Goal: Information Seeking & Learning: Compare options

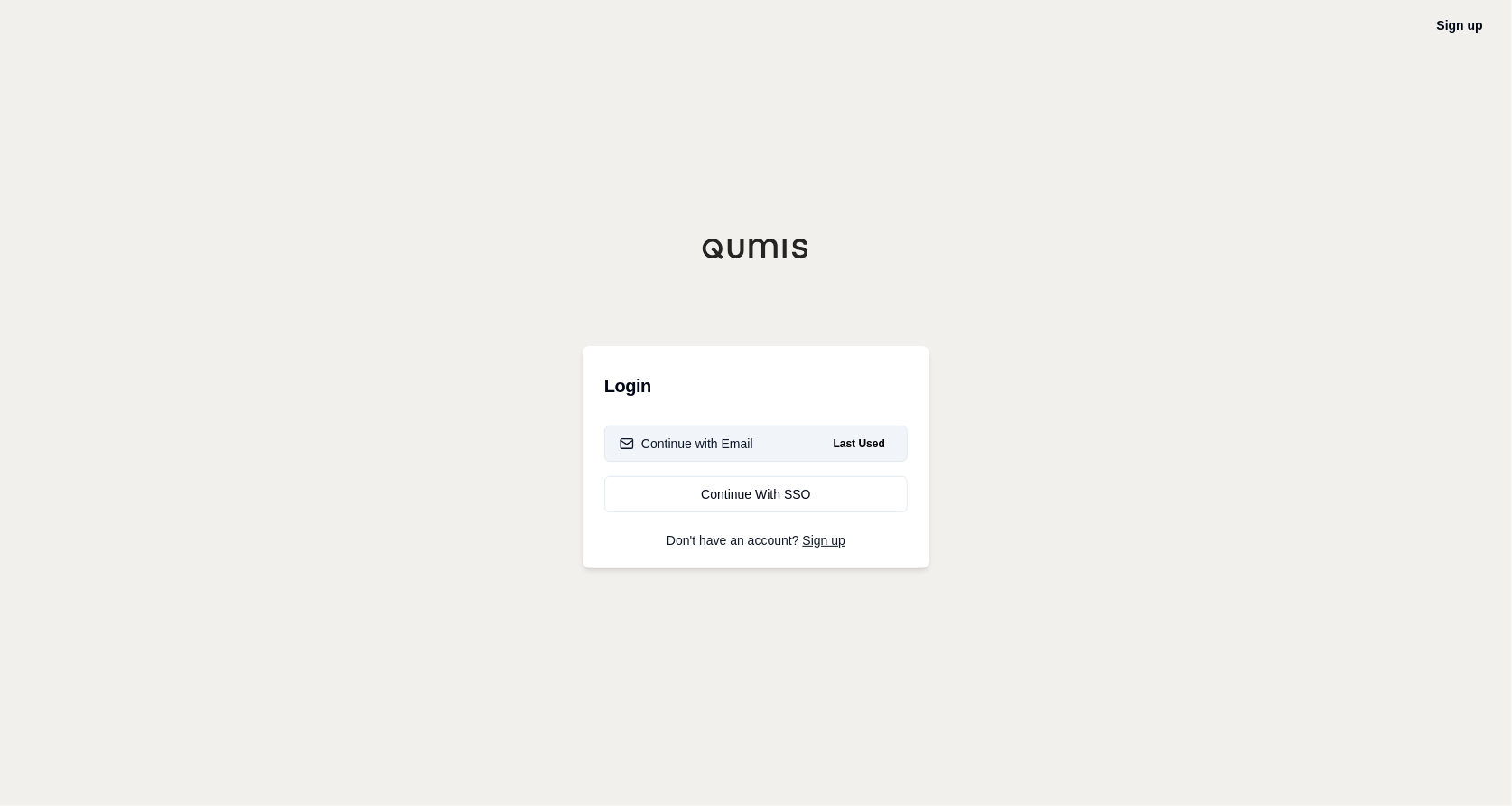
click at [695, 444] on div "Continue with Email" at bounding box center [686, 444] width 133 height 18
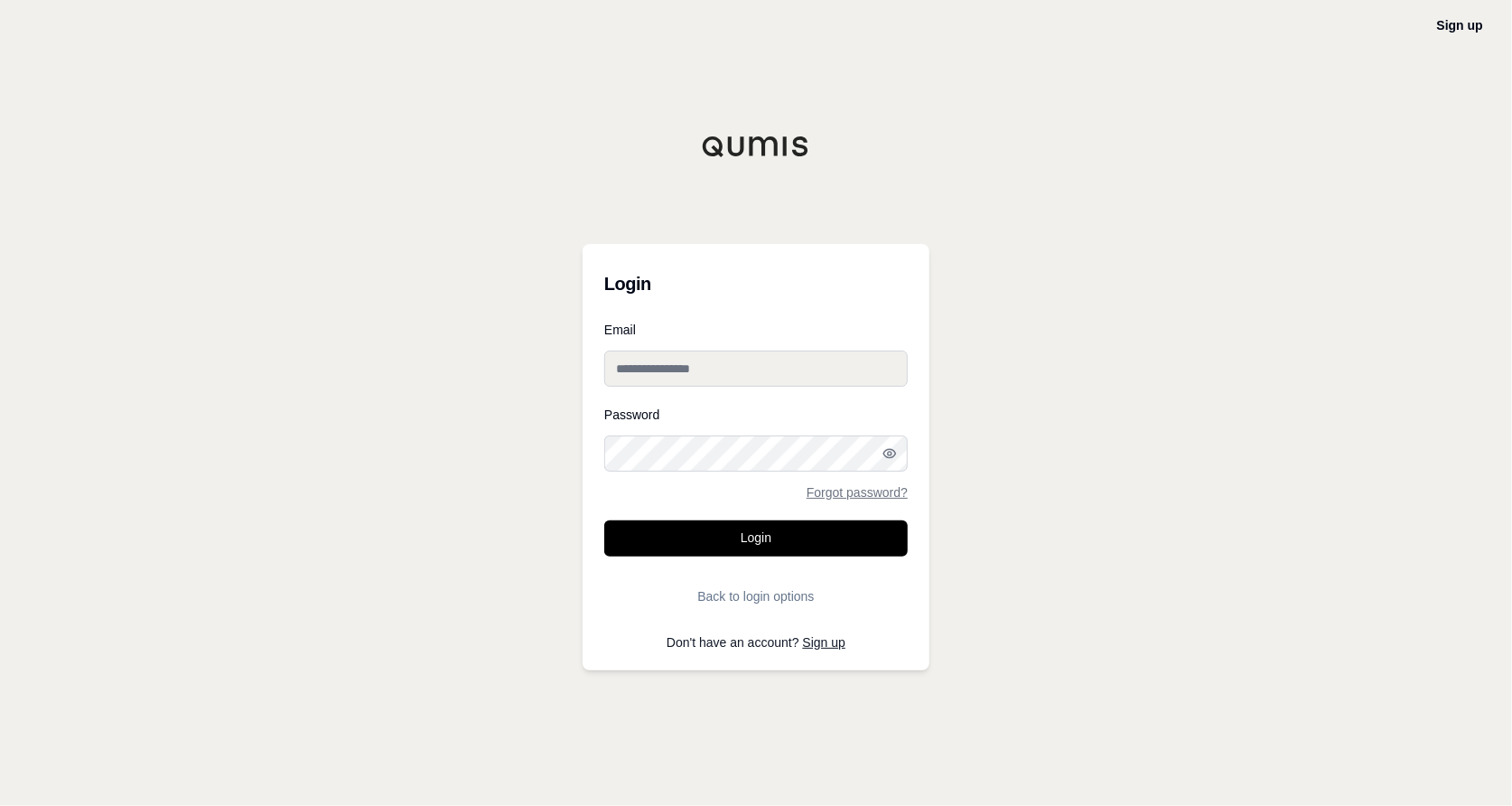
type input "**********"
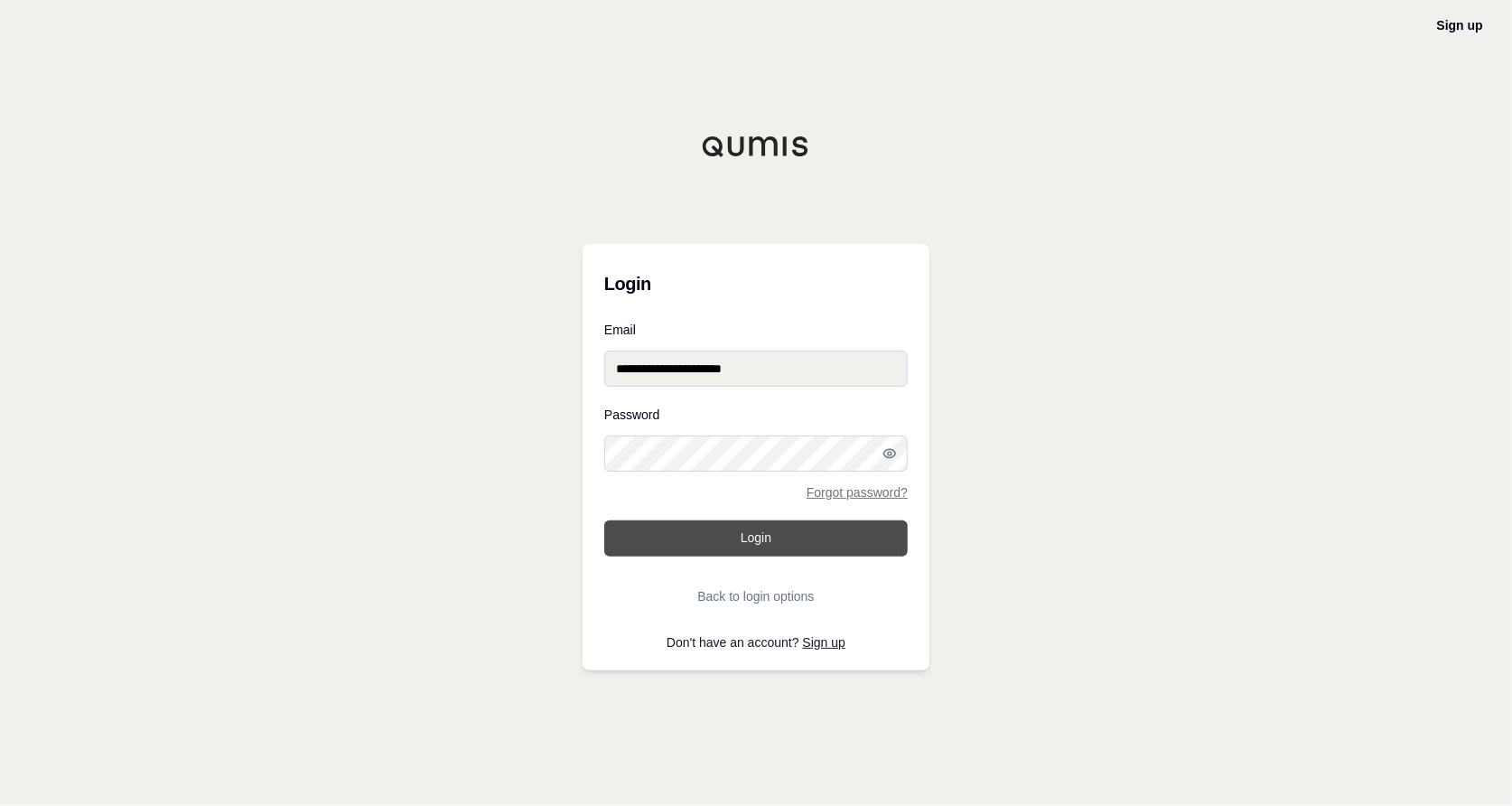
click at [691, 533] on button "Login" at bounding box center [755, 538] width 303 height 36
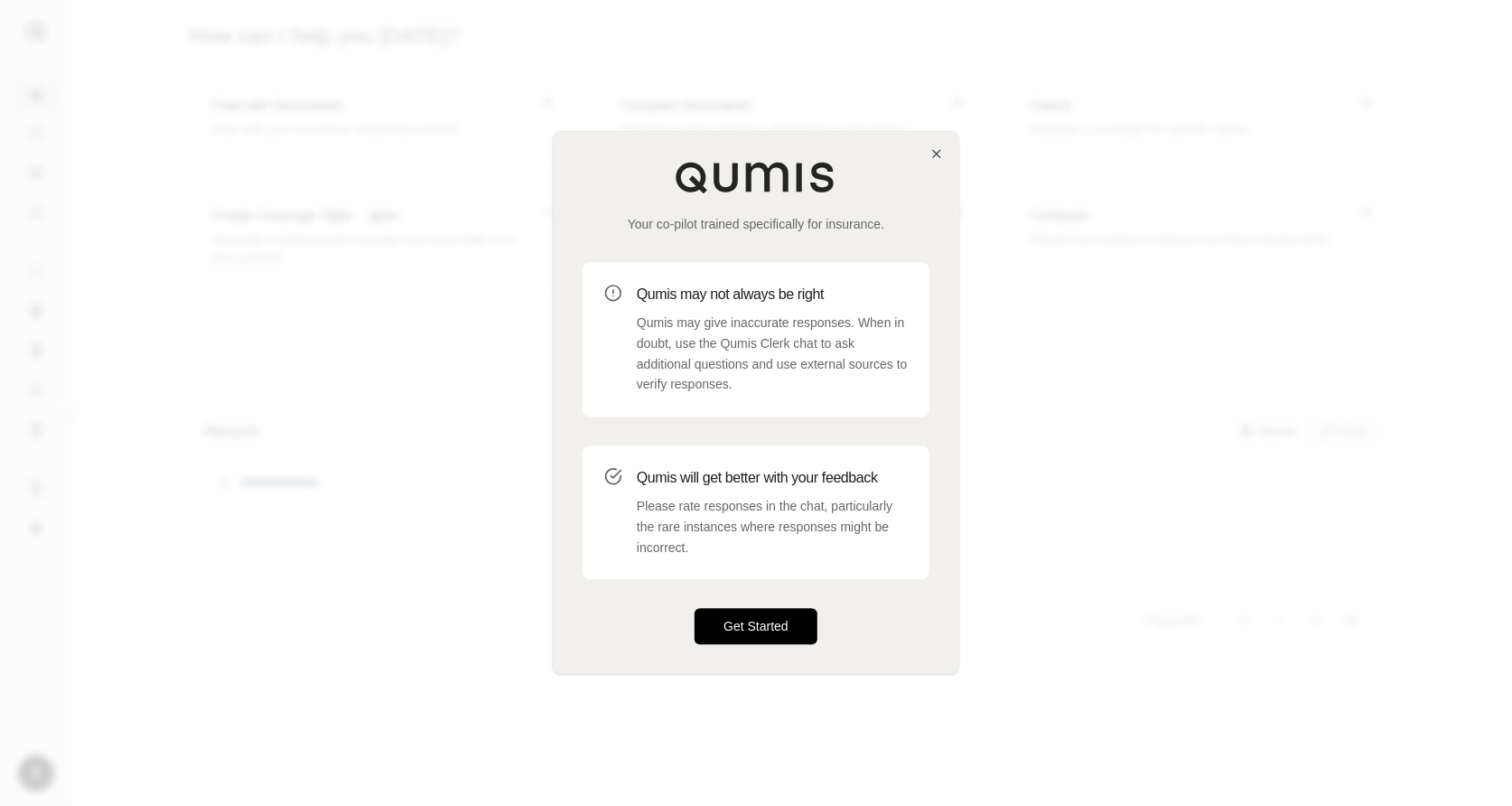
click at [731, 613] on button "Get Started" at bounding box center [755, 627] width 122 height 36
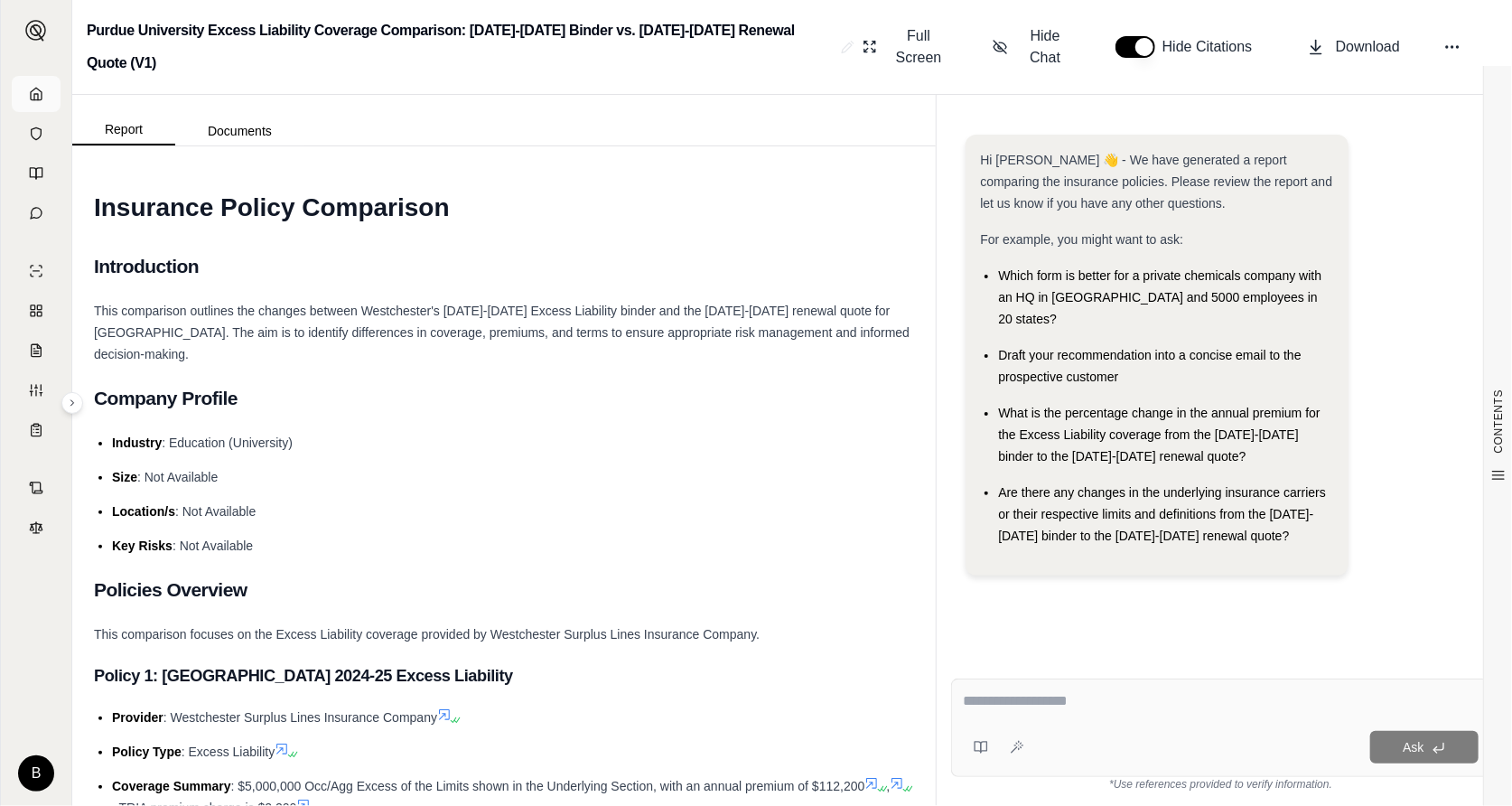
click at [32, 93] on icon at bounding box center [36, 94] width 15 height 15
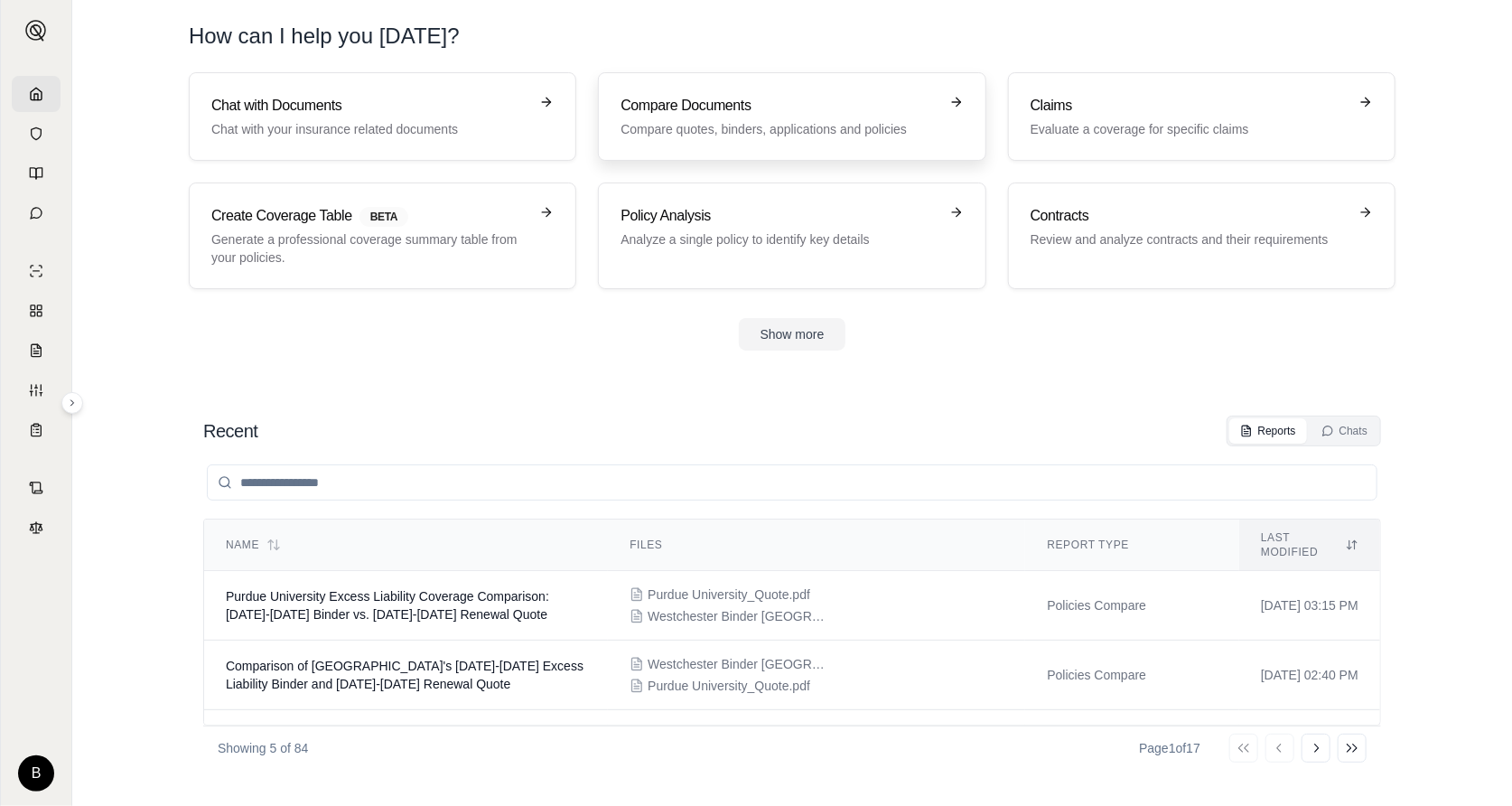
click at [704, 111] on h3 "Compare Documents" at bounding box center [779, 105] width 317 height 22
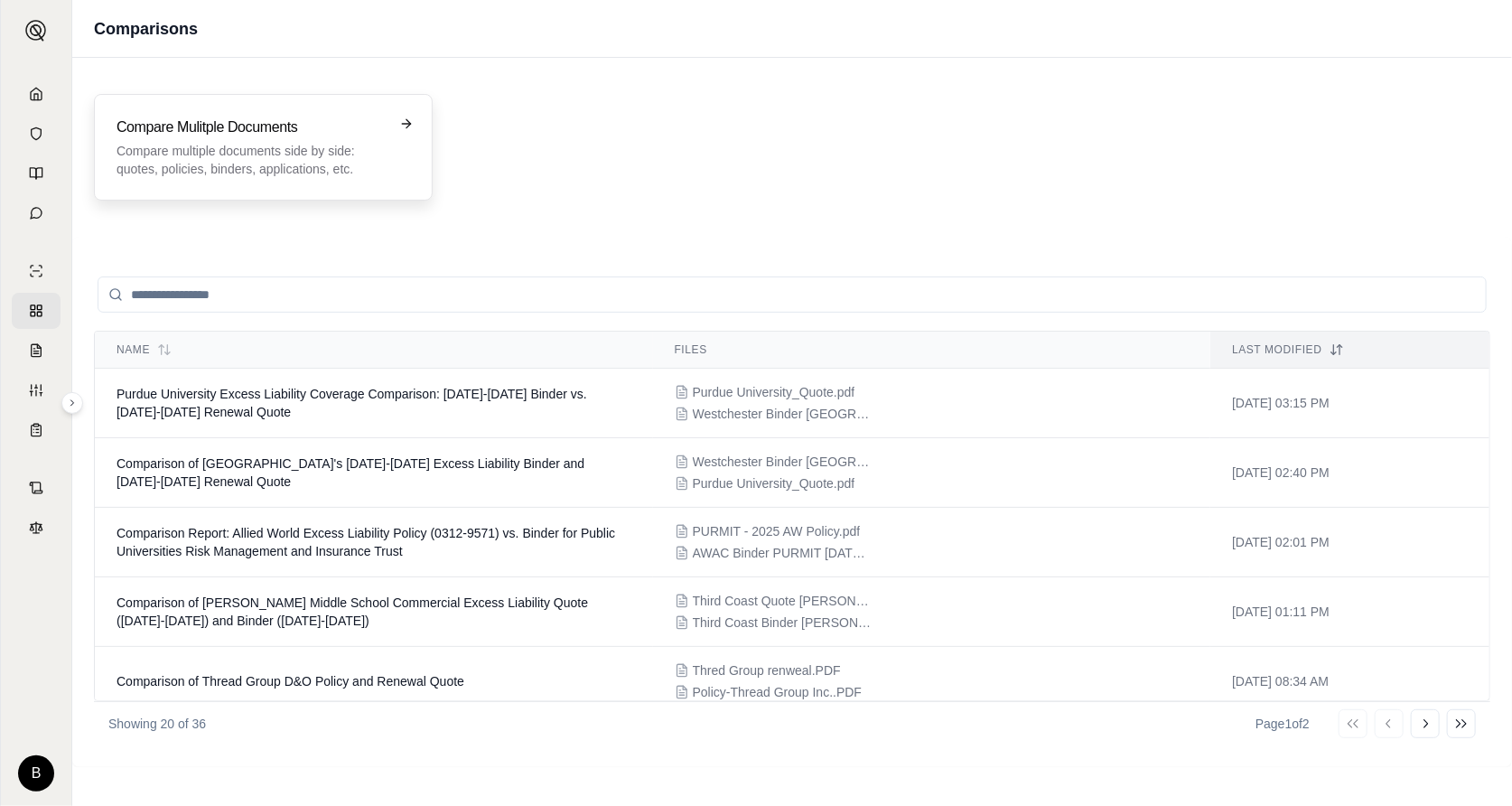
click at [288, 152] on p "Compare multiple documents side by side: quotes, policies, binders, application…" at bounding box center [251, 160] width 269 height 36
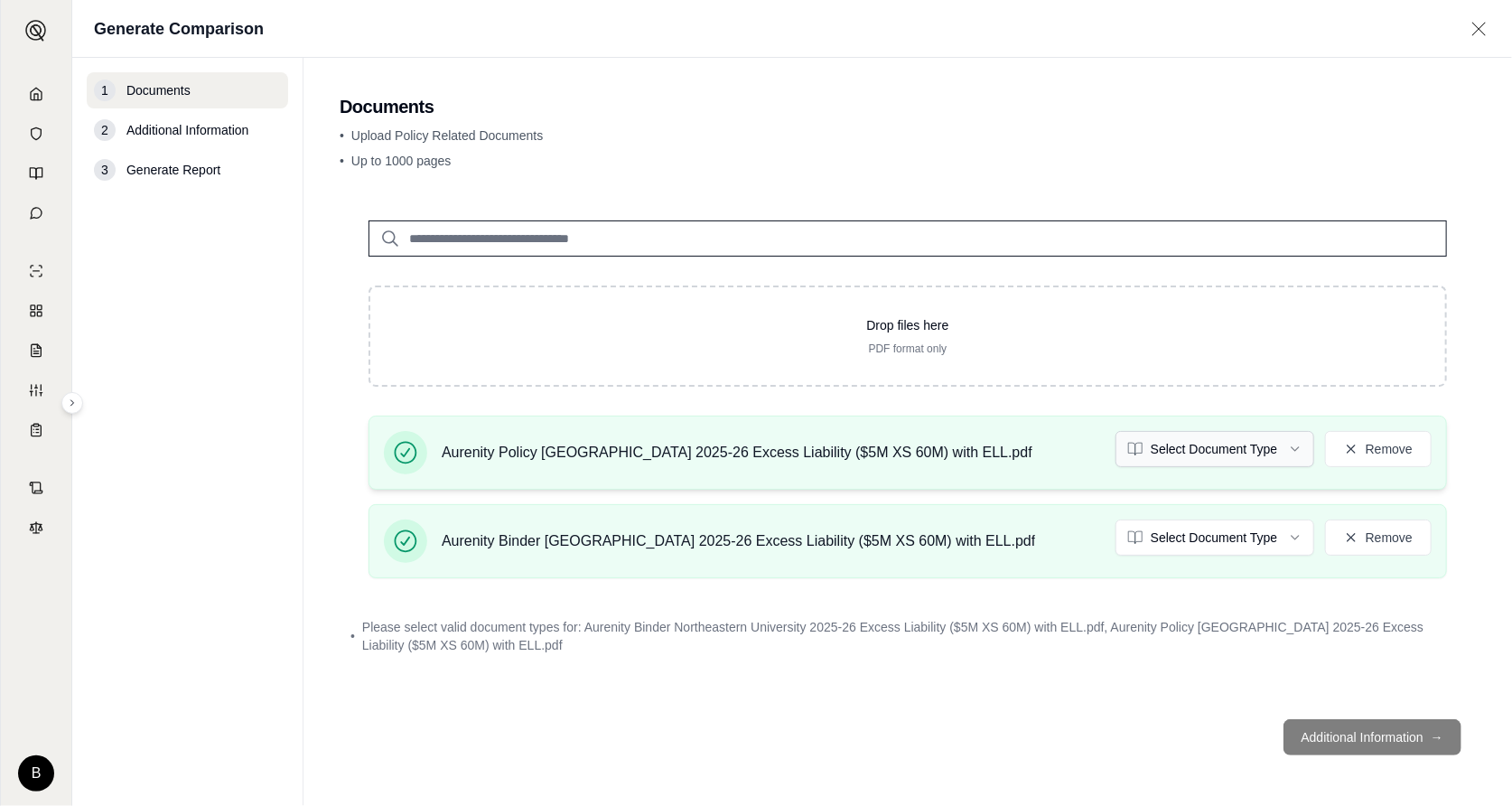
click at [1195, 450] on html "B Generate Comparison 1 Documents 2 Additional Information 3 Generate Report Do…" at bounding box center [756, 403] width 1512 height 806
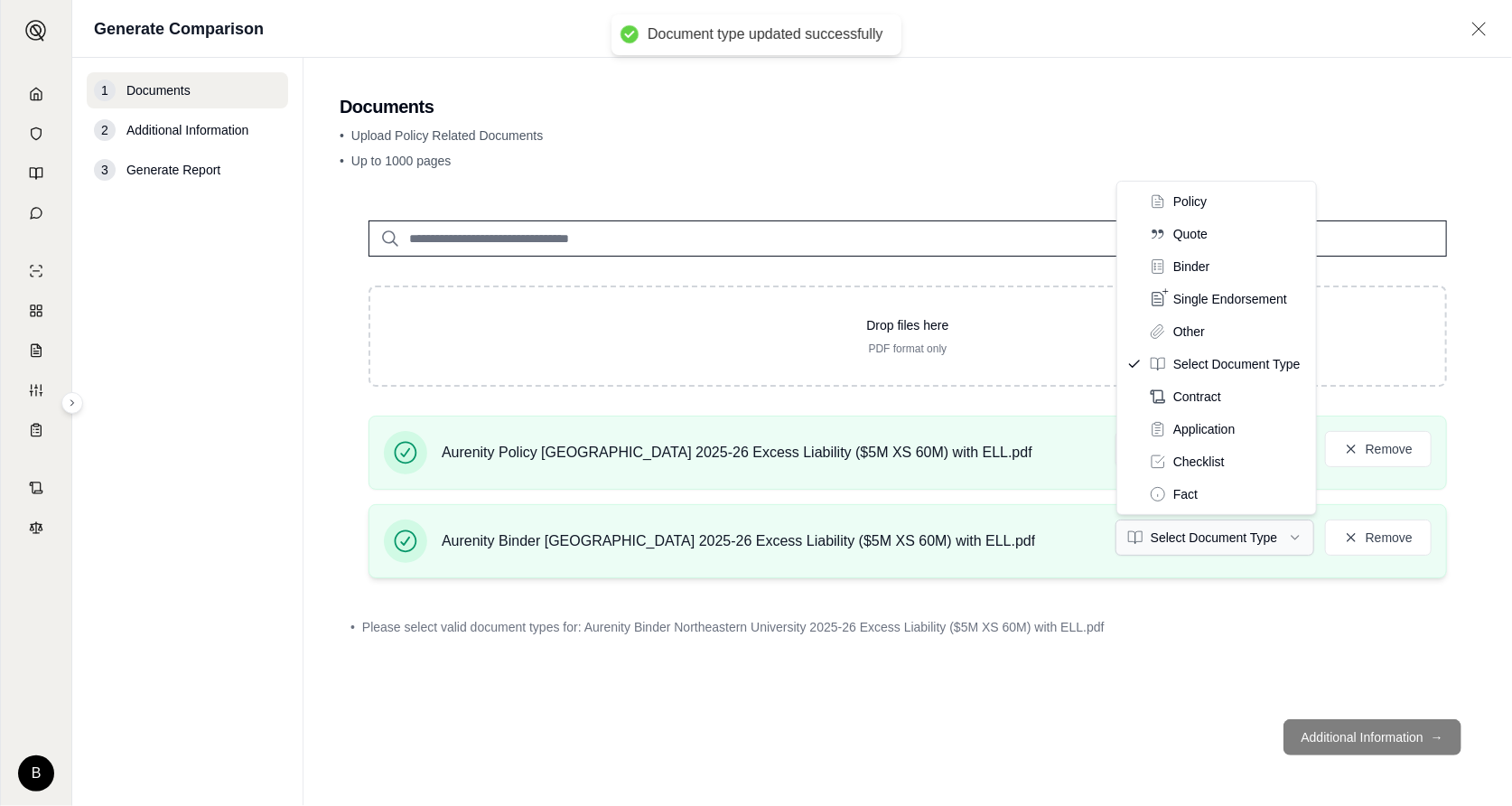
click at [1171, 534] on html "Document type updated successfully B Generate Comparison 1 Documents 2 Addition…" at bounding box center [756, 403] width 1512 height 806
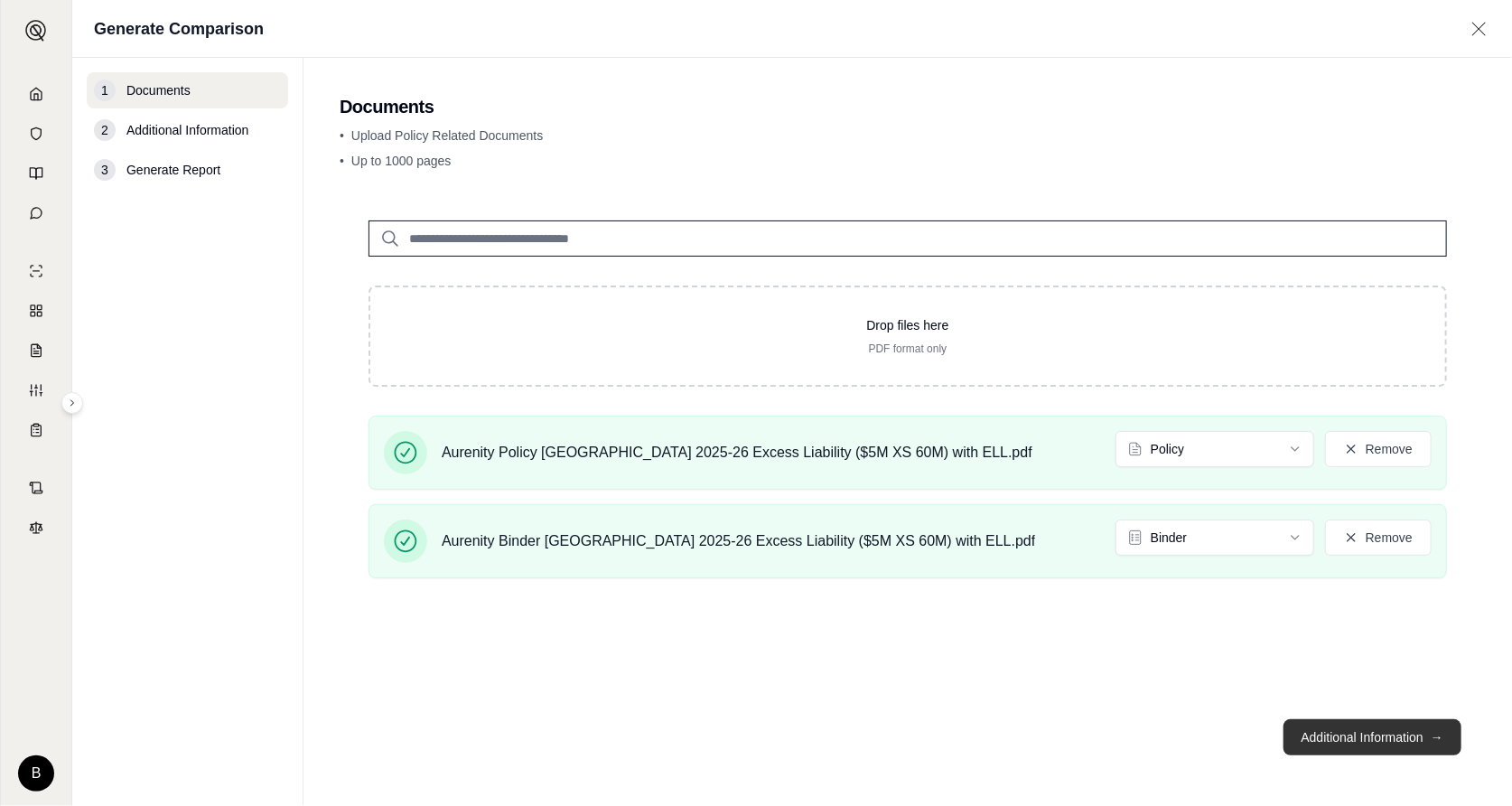
click at [1343, 741] on button "Additional Information →" at bounding box center [1372, 737] width 178 height 36
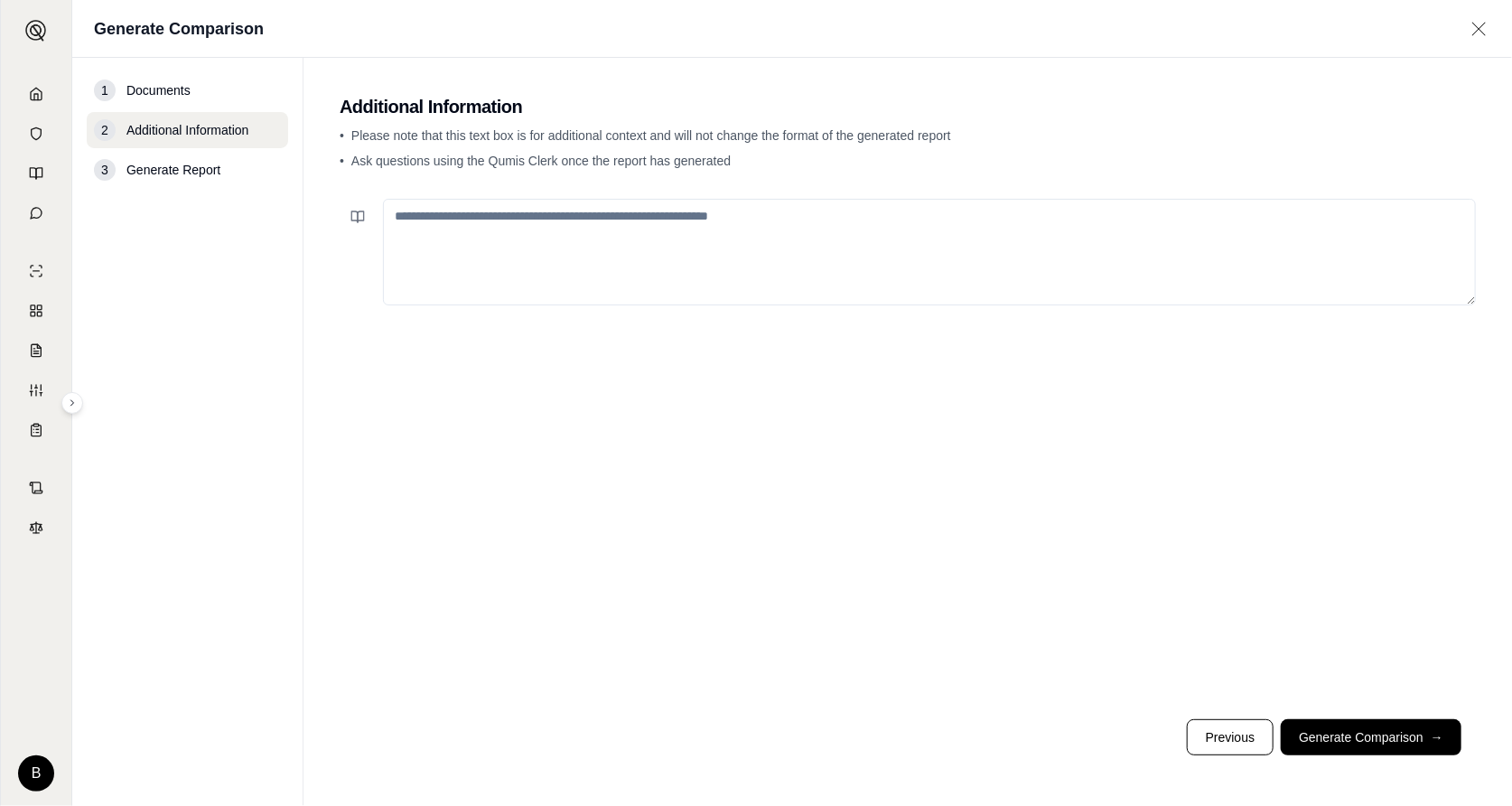
click at [577, 221] on textarea at bounding box center [929, 252] width 1093 height 106
drag, startPoint x: 745, startPoint y: 215, endPoint x: 724, endPoint y: 215, distance: 21.0
type textarea "**********"
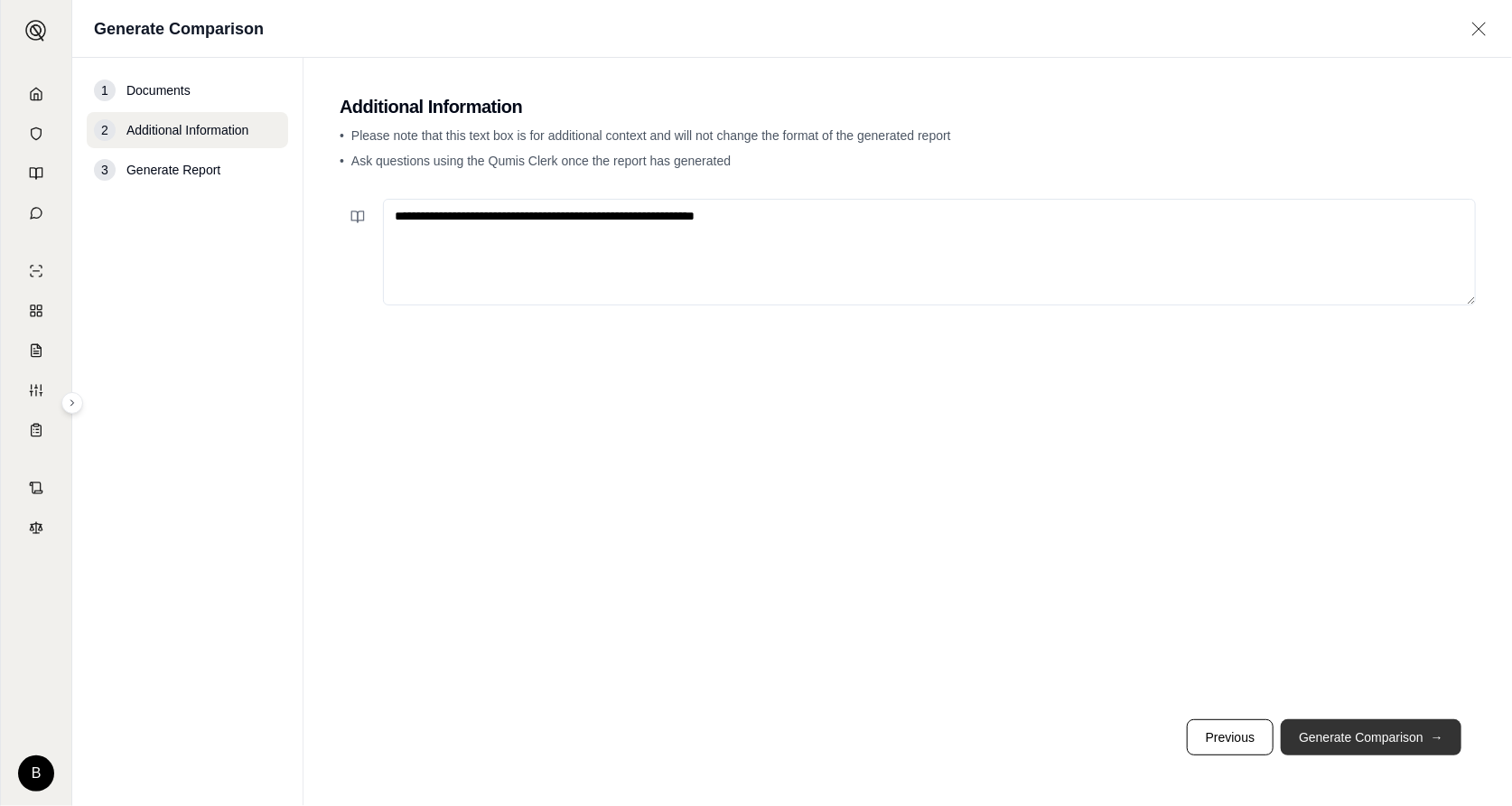
click at [1379, 733] on button "Generate Comparison →" at bounding box center [1371, 737] width 181 height 36
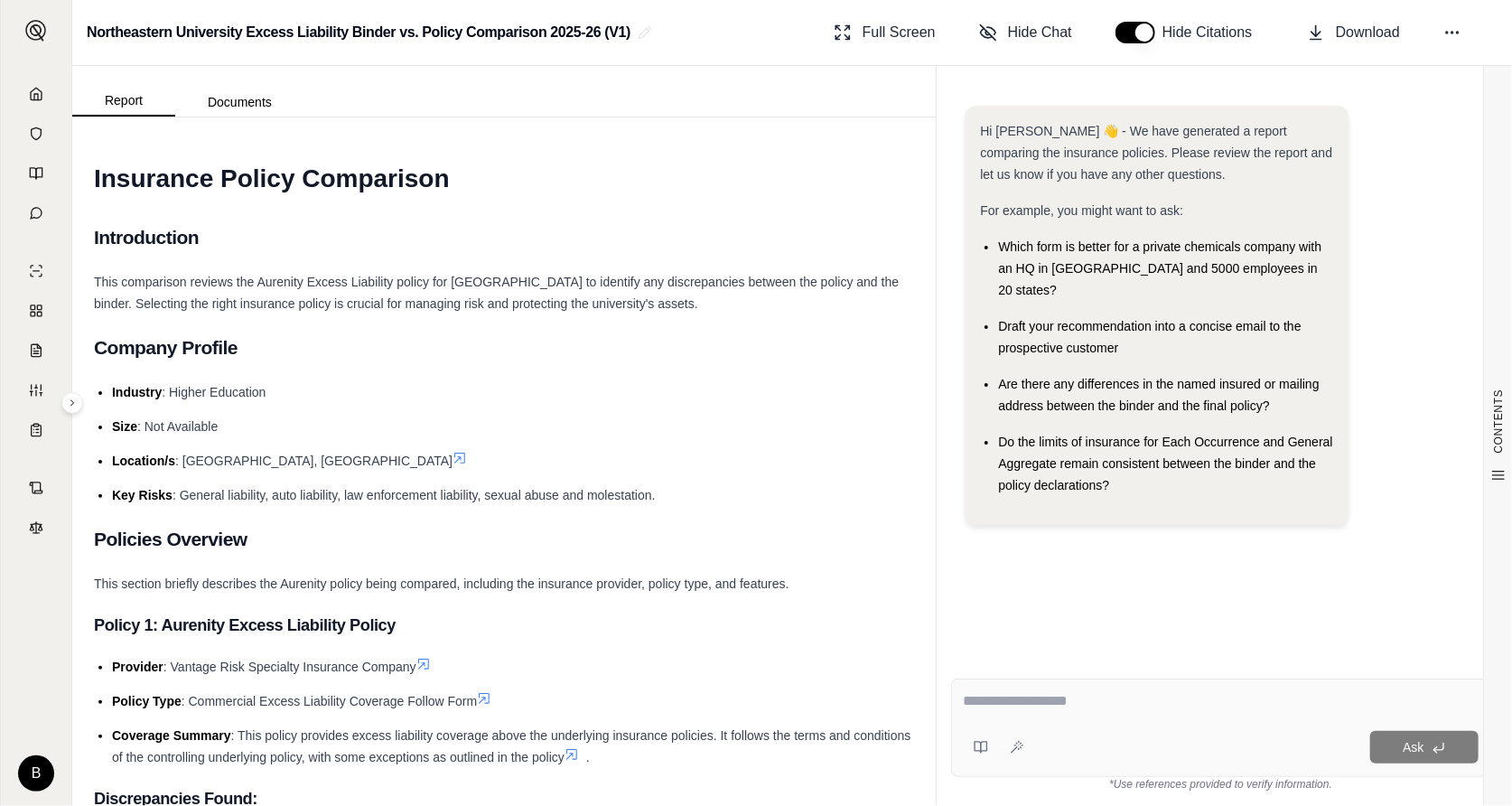
click at [1092, 431] on div "Do the limits of insurance for Each Occurrence and General Aggregate remain con…" at bounding box center [1165, 463] width 335 height 65
click at [1081, 700] on textarea at bounding box center [1221, 702] width 515 height 22
type textarea "**********"
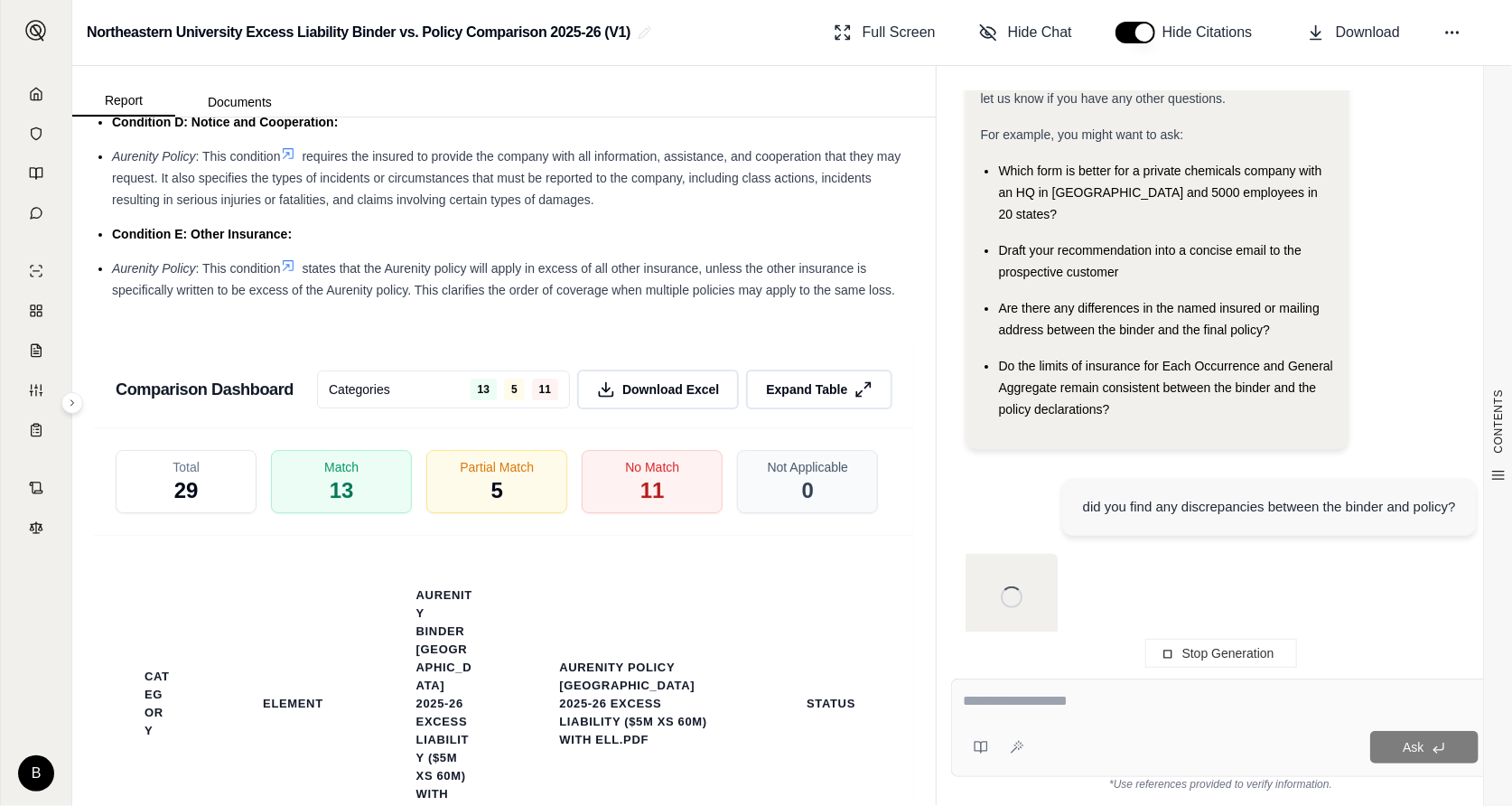
scroll to position [3794, 0]
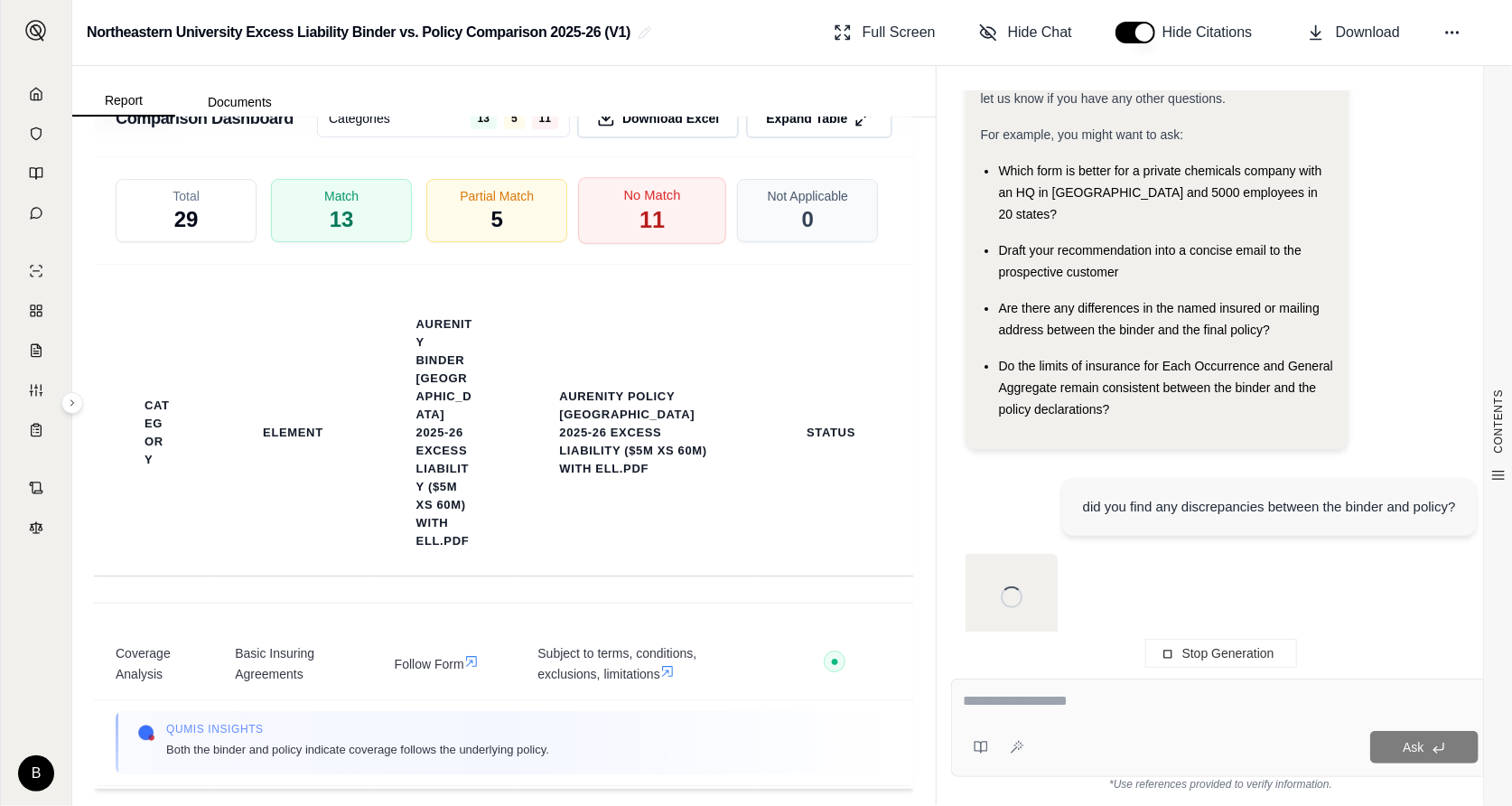
click at [640, 231] on span "11" at bounding box center [652, 220] width 25 height 31
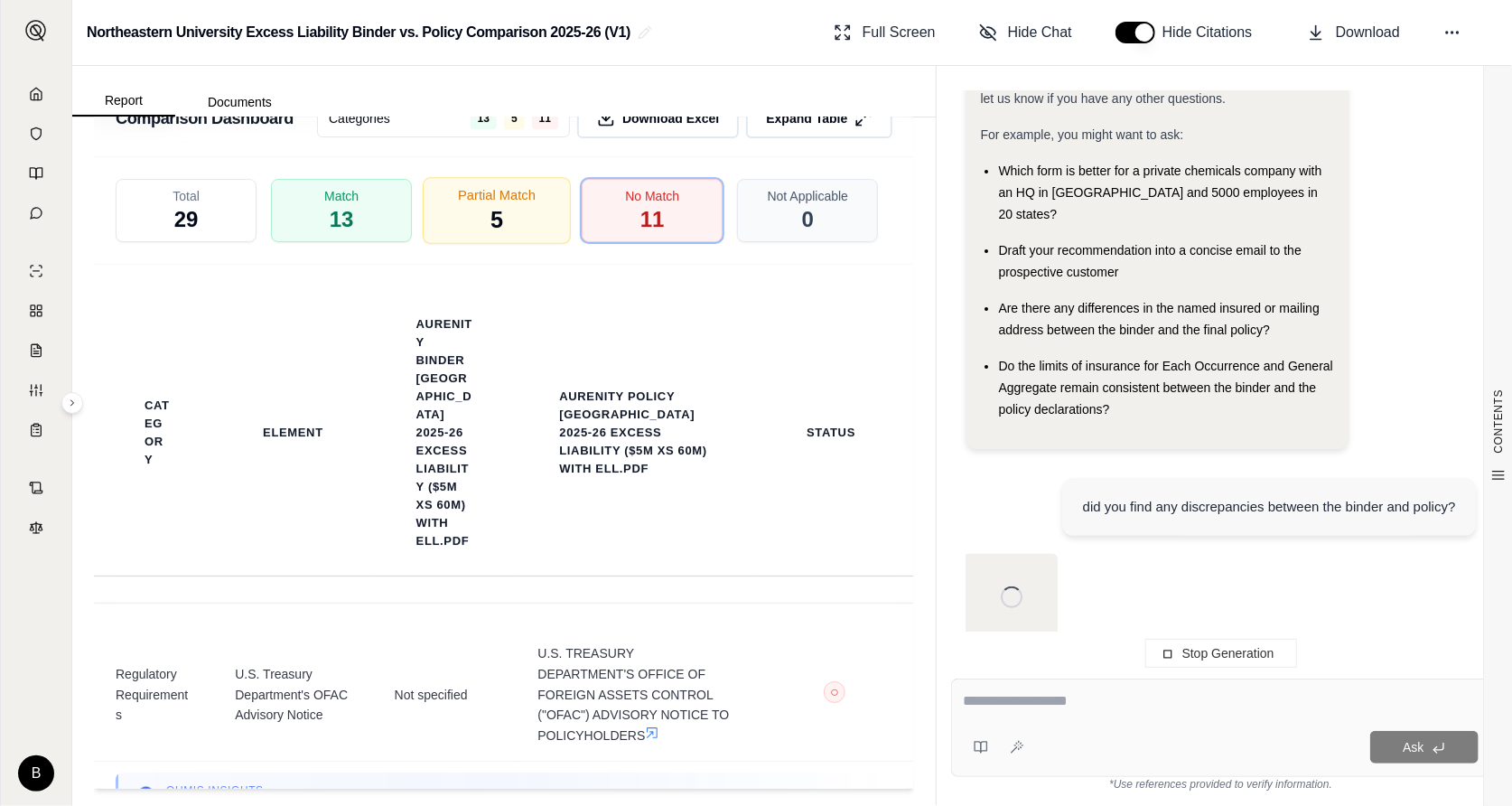
click at [526, 244] on div "Partial Match 5" at bounding box center [496, 210] width 148 height 67
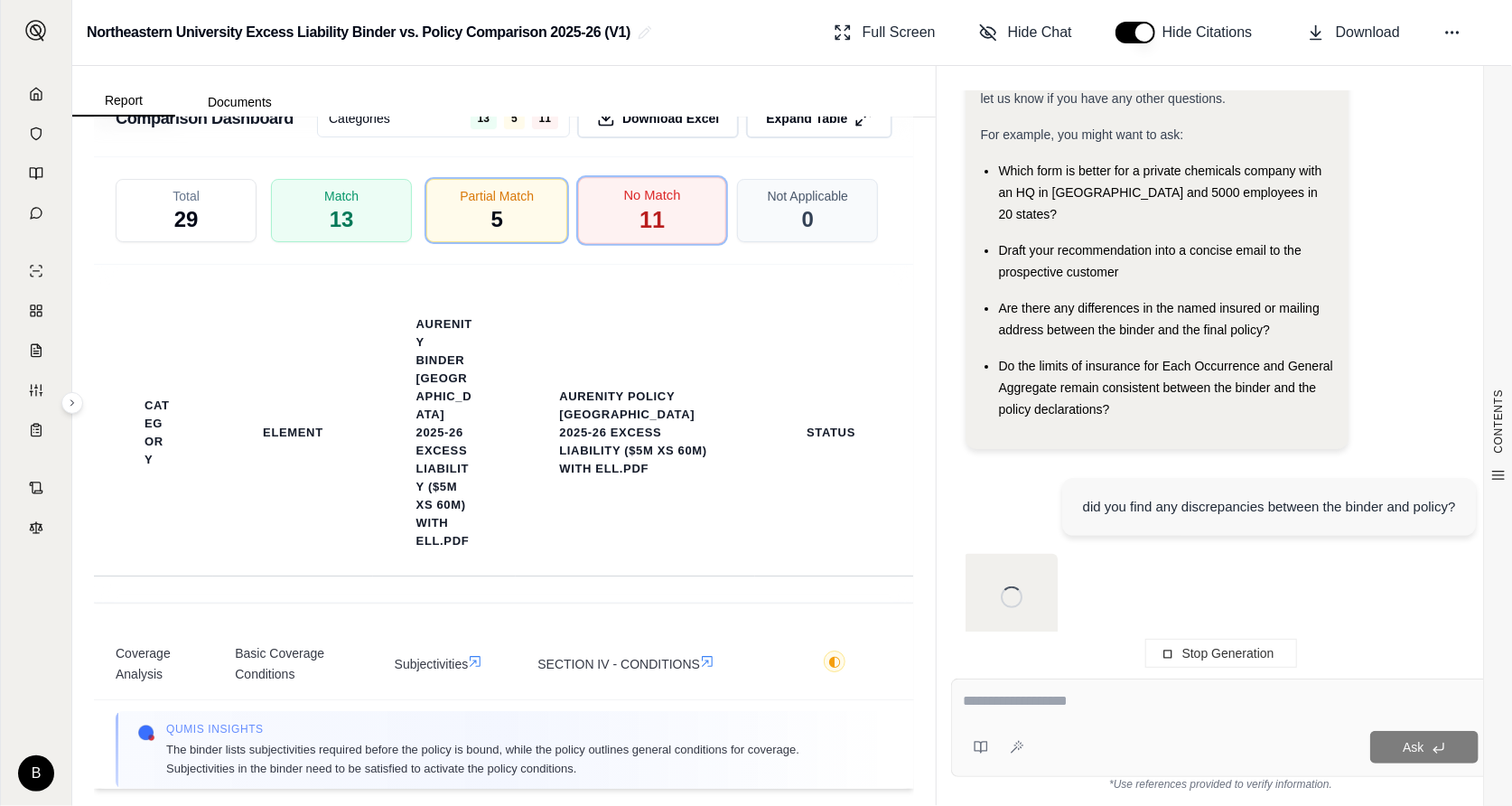
click at [653, 231] on span "11" at bounding box center [652, 220] width 25 height 31
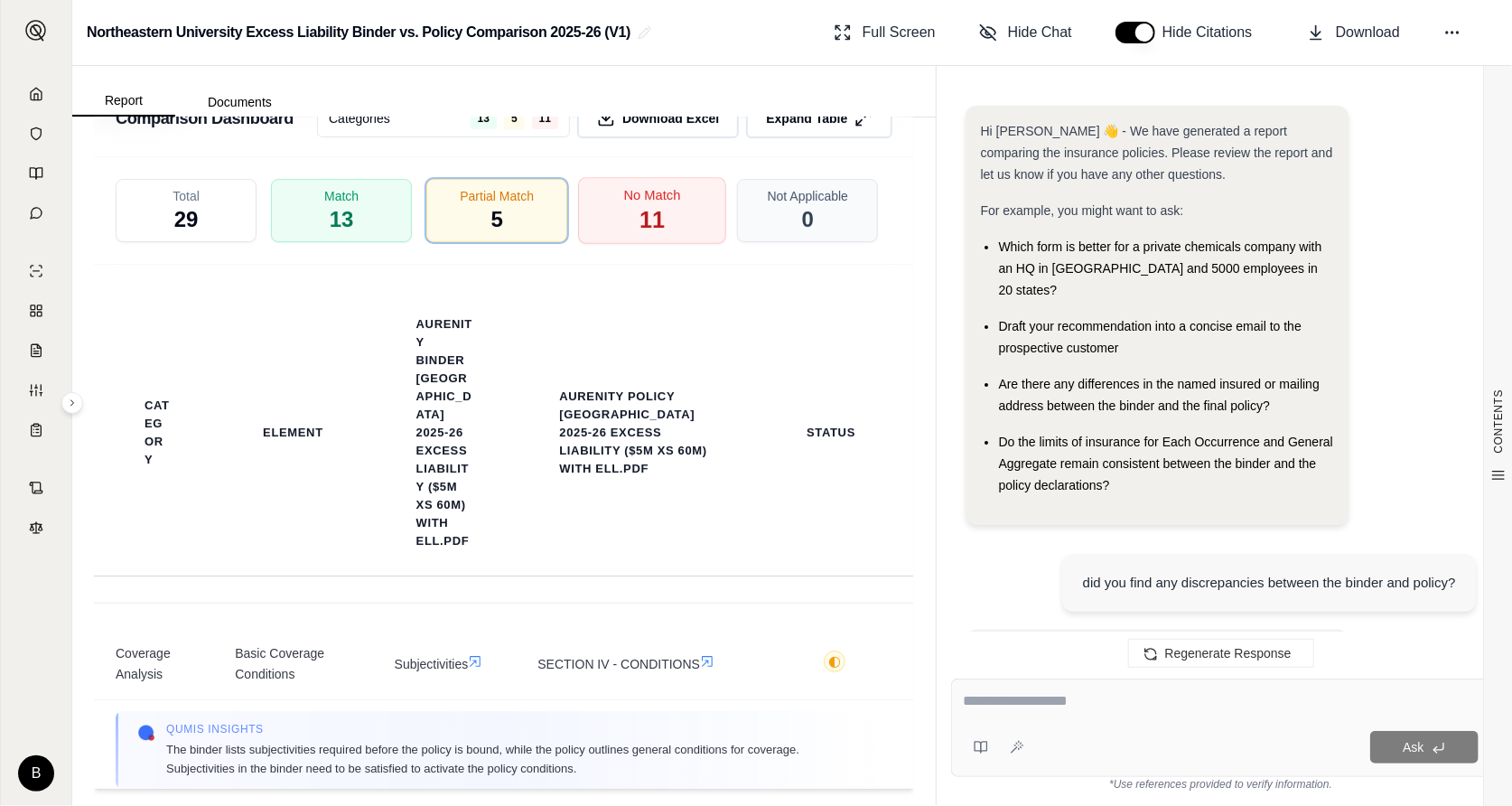
scroll to position [3967, 0]
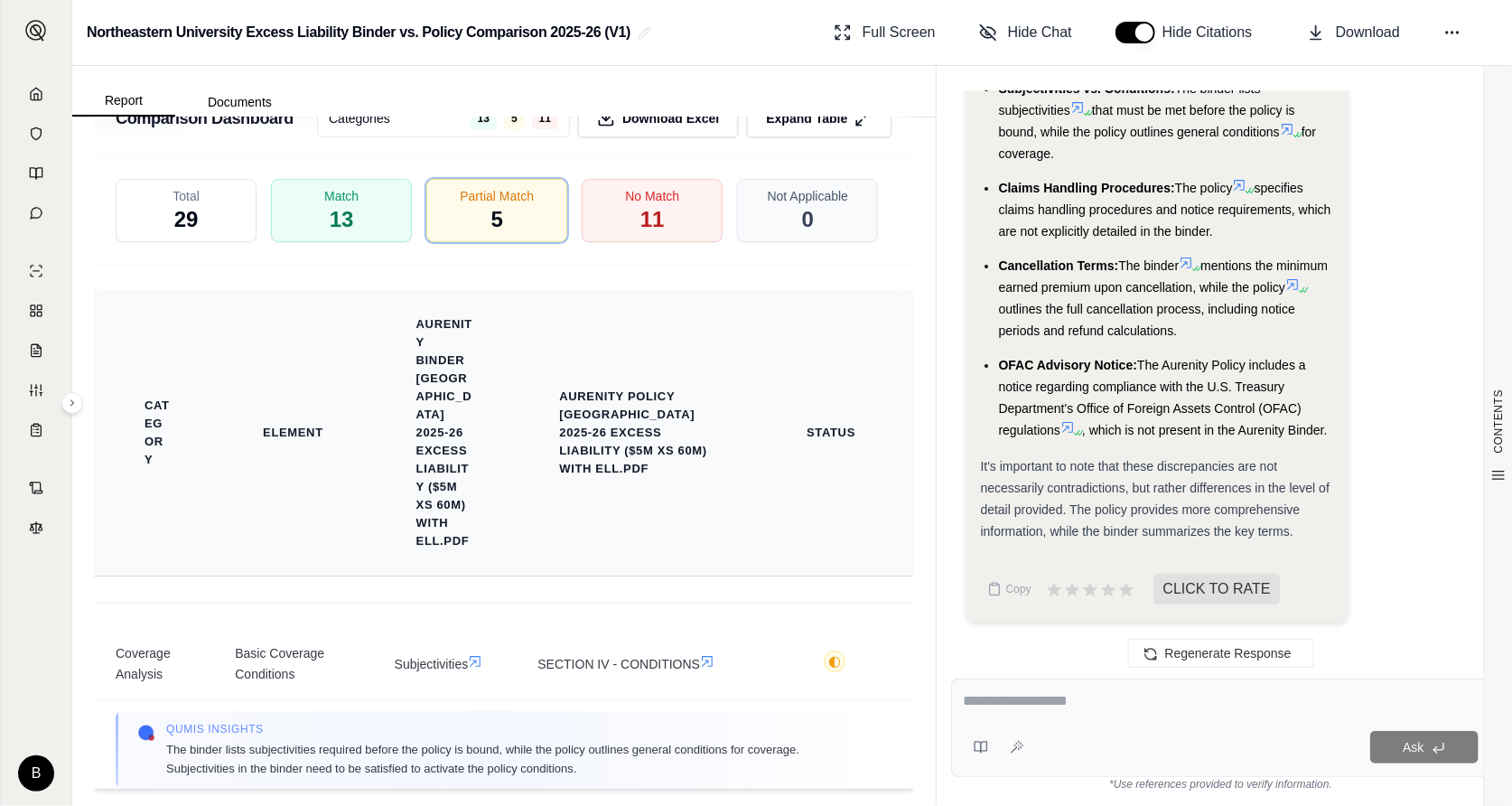
click at [446, 443] on th "Aurenity Binder [GEOGRAPHIC_DATA] 2025-26 Excess Liability ($5M XS 60M) with EL…" at bounding box center [445, 433] width 100 height 257
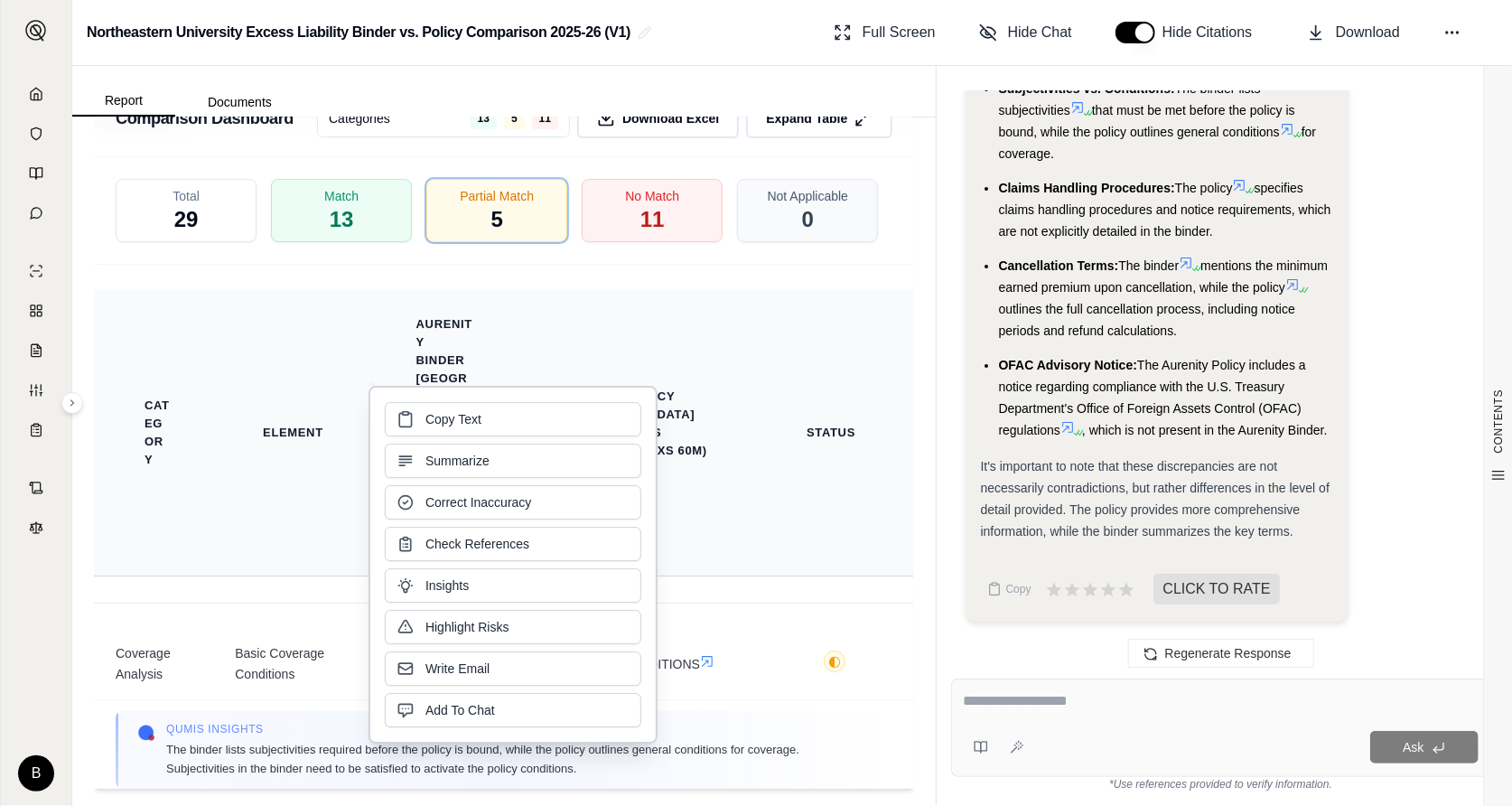
drag, startPoint x: 446, startPoint y: 443, endPoint x: 760, endPoint y: 326, distance: 335.1
click at [760, 326] on th "Status" at bounding box center [835, 433] width 159 height 287
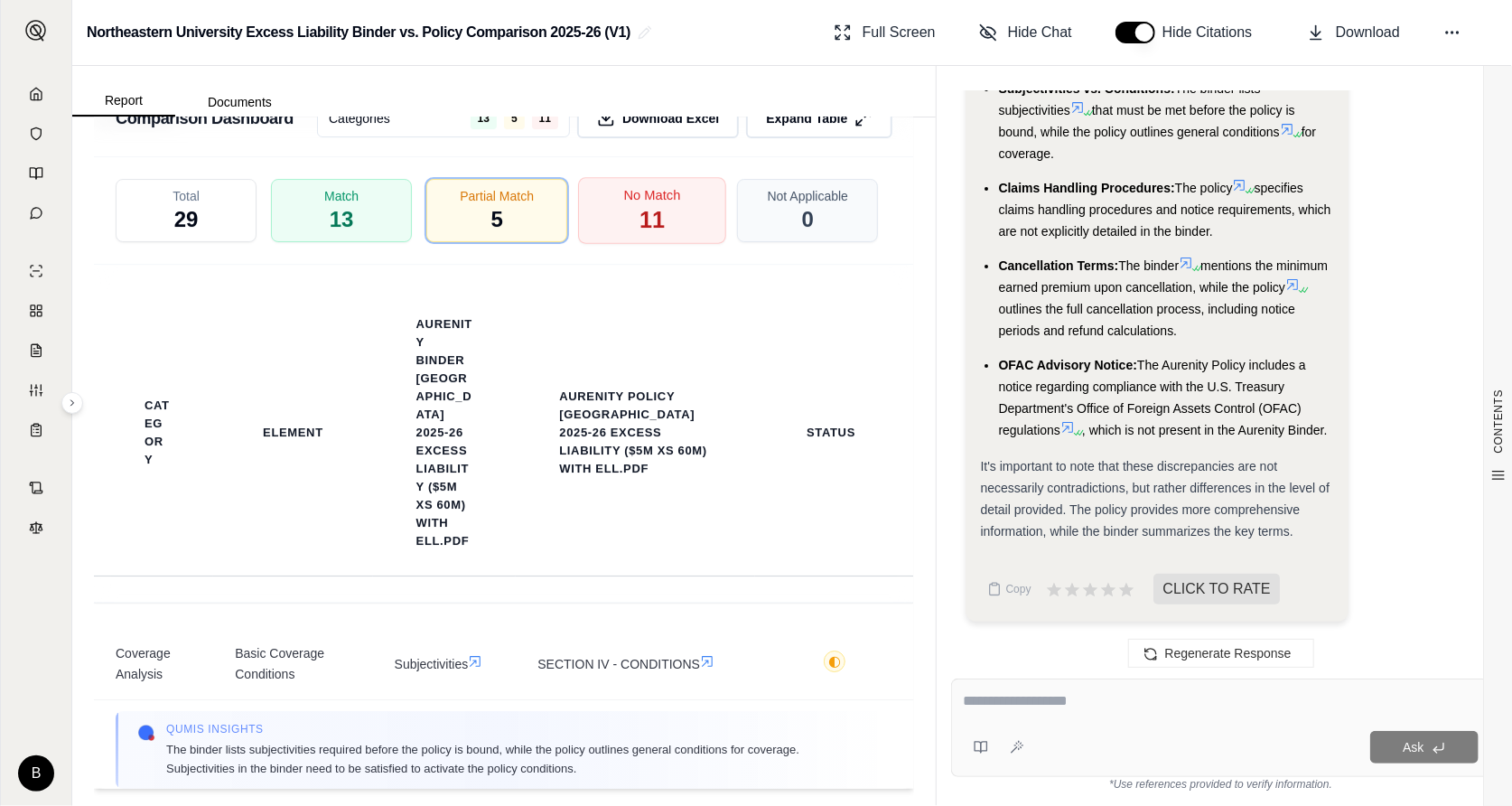
click at [647, 235] on span "11" at bounding box center [652, 220] width 25 height 31
click at [490, 236] on span "5" at bounding box center [496, 220] width 13 height 31
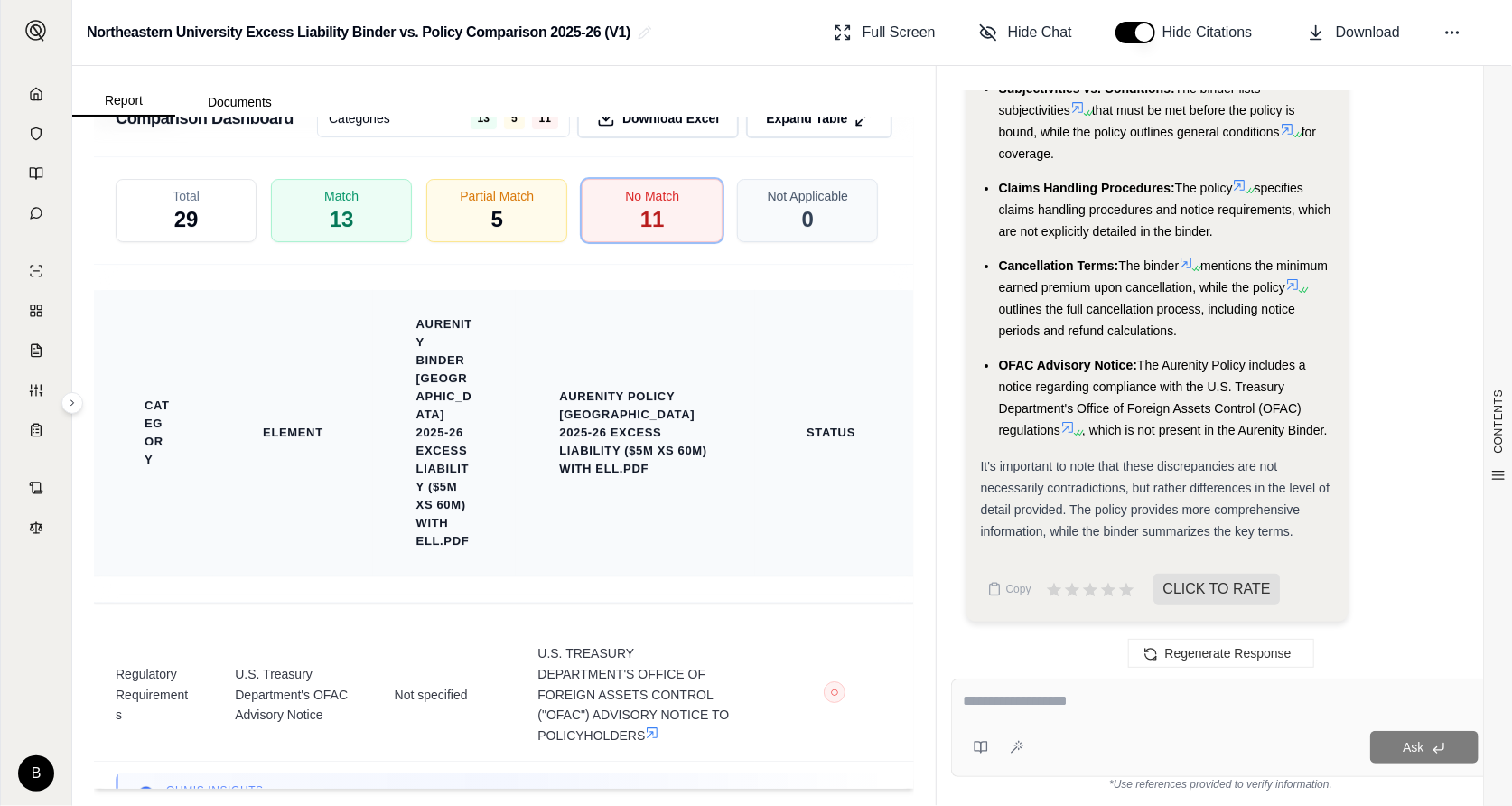
click at [406, 493] on th "Aurenity Binder [GEOGRAPHIC_DATA] 2025-26 Excess Liability ($5M XS 60M) with EL…" at bounding box center [445, 433] width 100 height 257
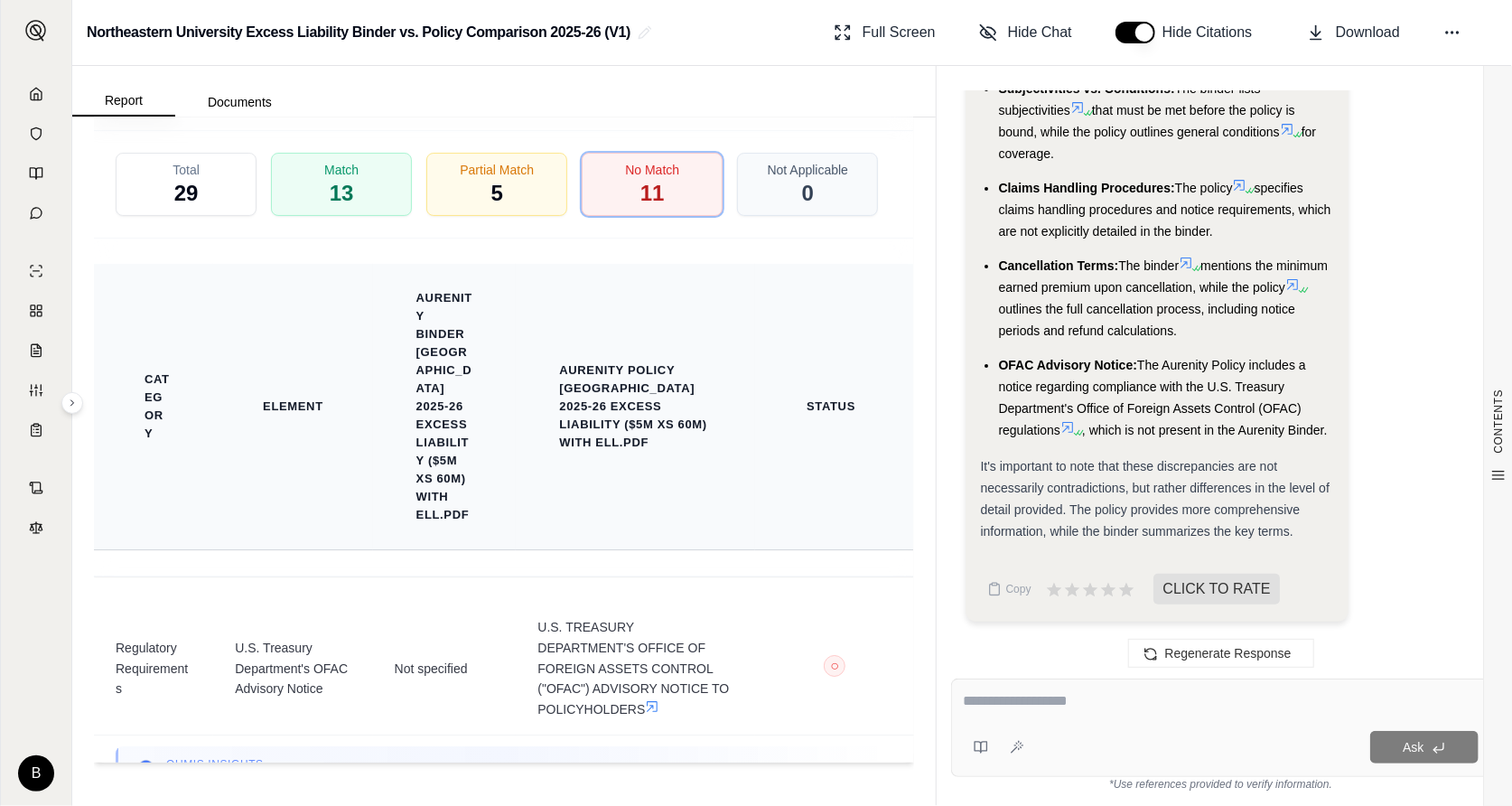
click at [314, 378] on th "Element" at bounding box center [292, 407] width 159 height 287
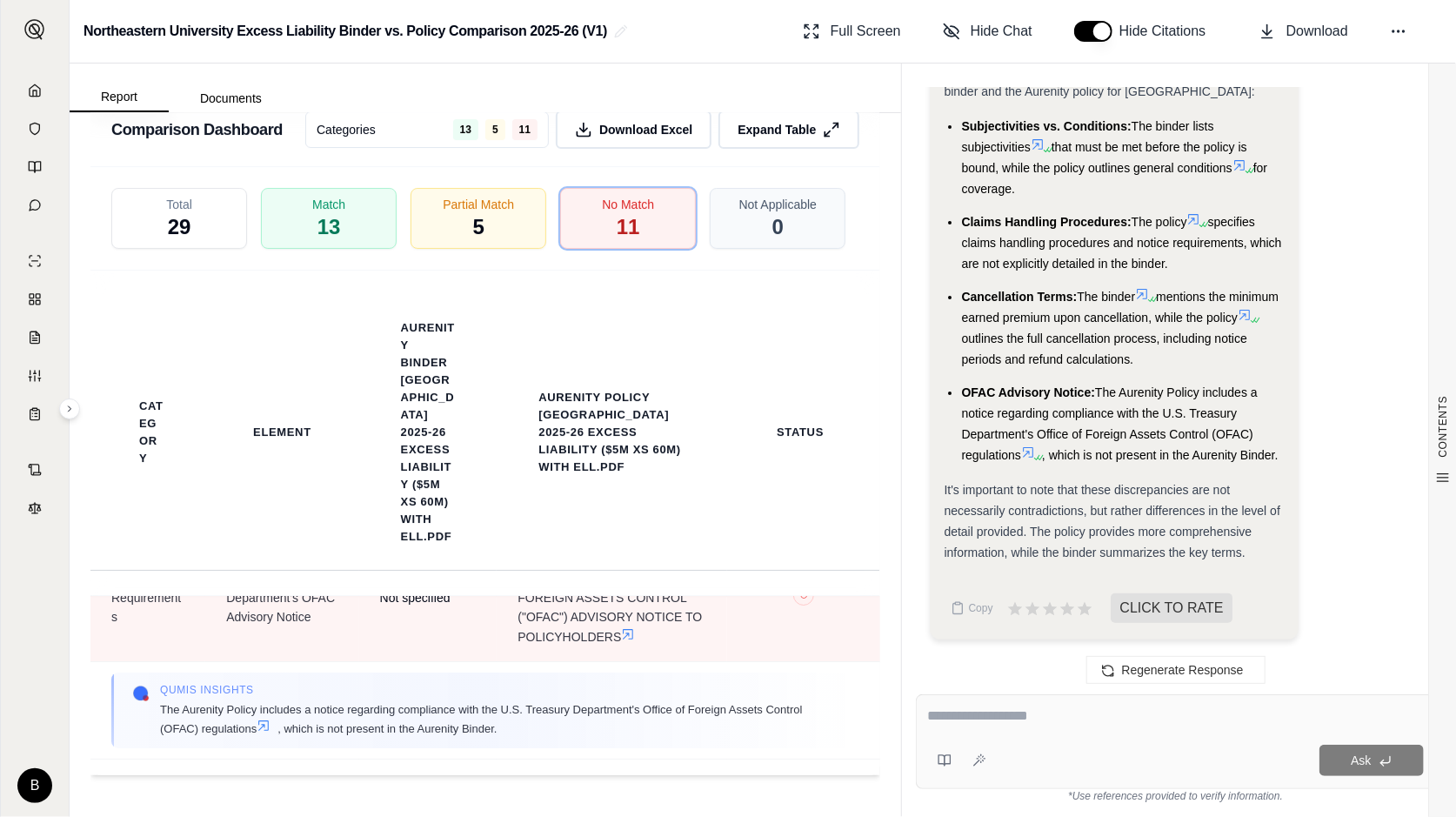
scroll to position [0, 0]
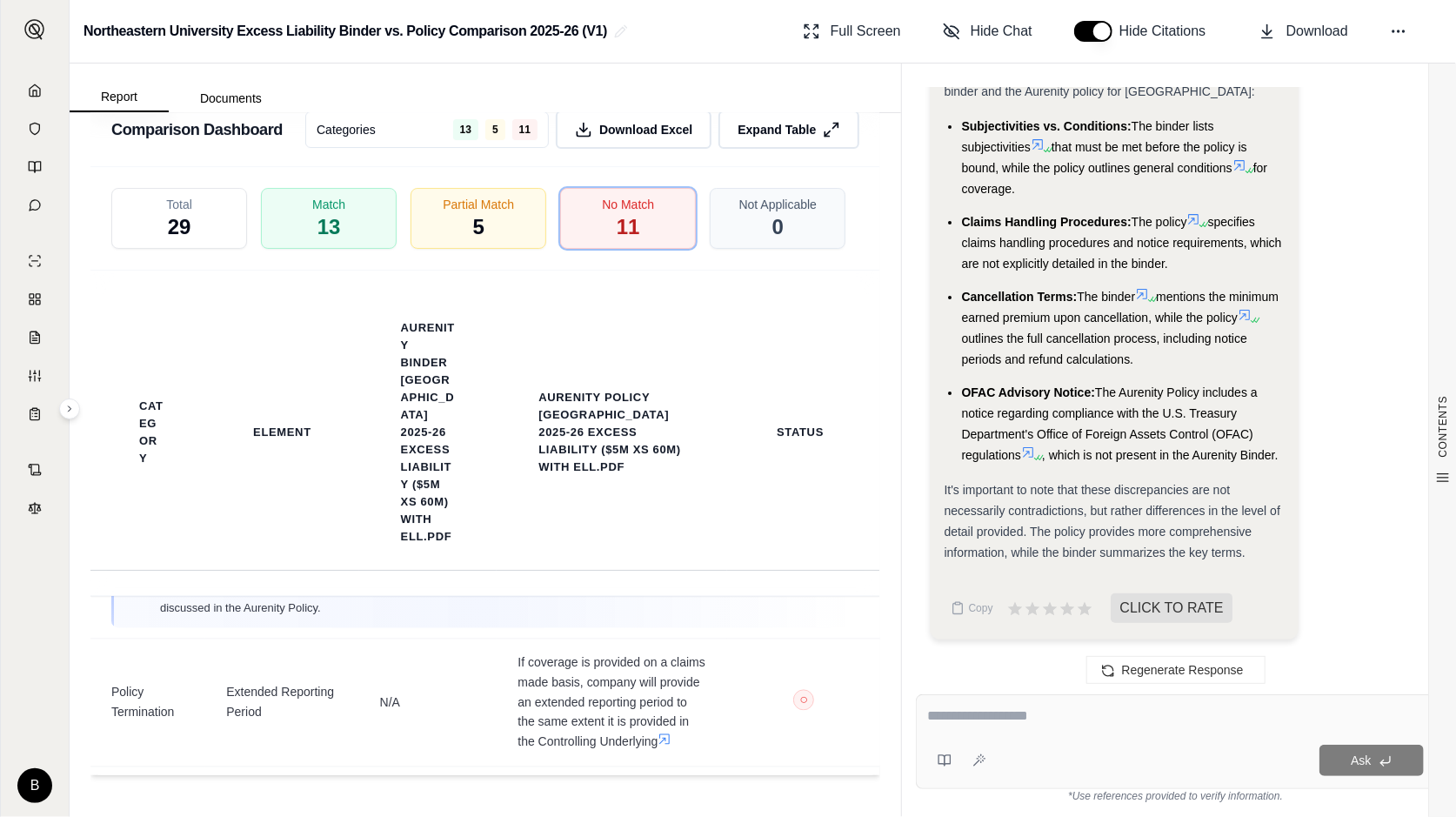
scroll to position [2337, 0]
